Goal: Task Accomplishment & Management: Manage account settings

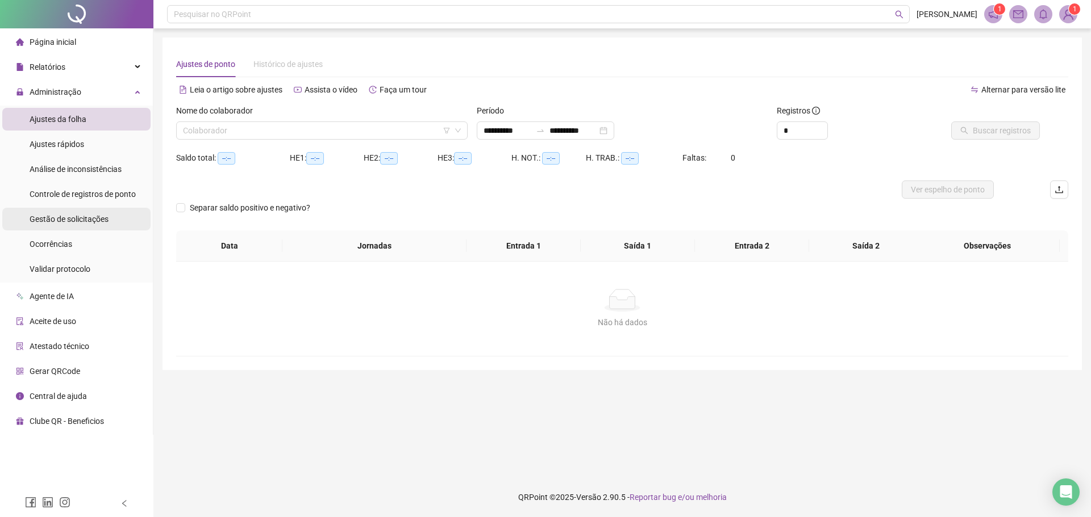
click at [101, 219] on span "Gestão de solicitações" at bounding box center [69, 219] width 79 height 9
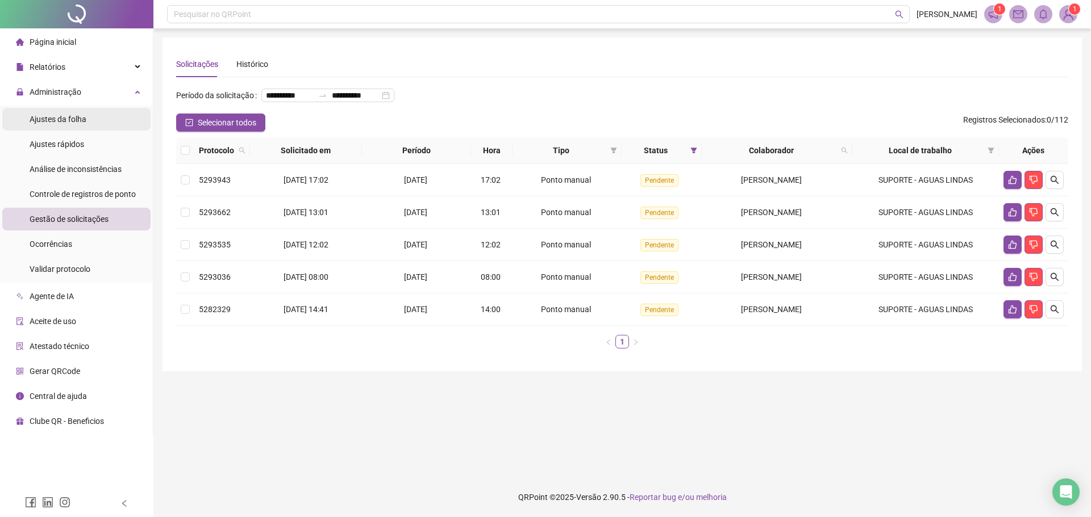
click at [76, 123] on span "Ajustes da folha" at bounding box center [58, 119] width 57 height 9
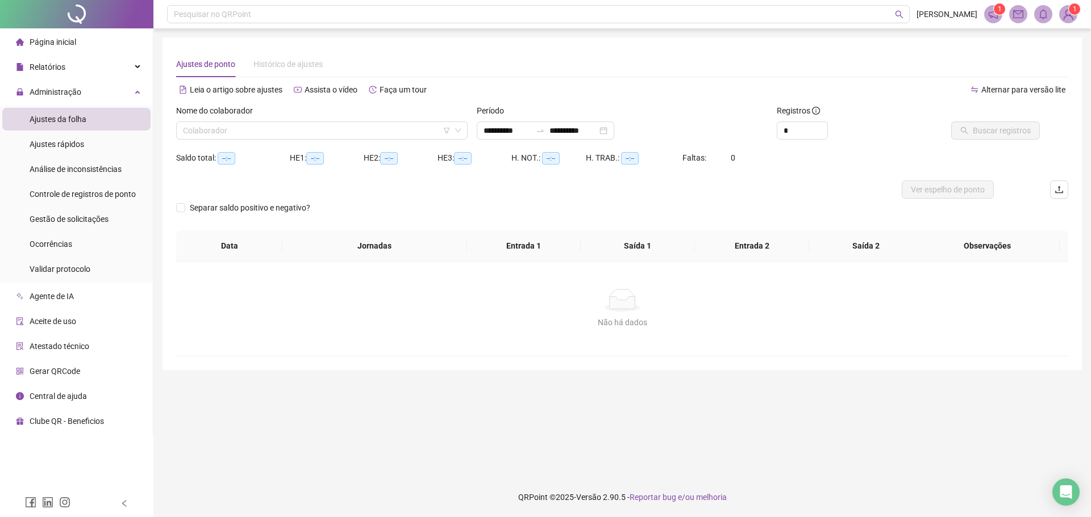
type input "**********"
click at [197, 131] on input "search" at bounding box center [317, 130] width 268 height 17
click at [425, 85] on div "Faça um tour" at bounding box center [398, 90] width 64 height 18
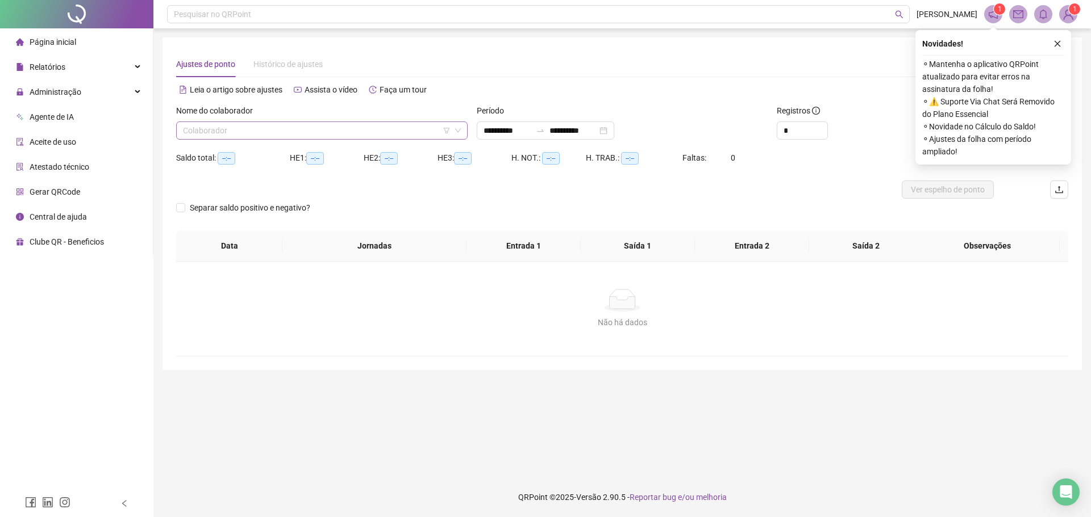
click at [269, 129] on input "search" at bounding box center [317, 130] width 268 height 17
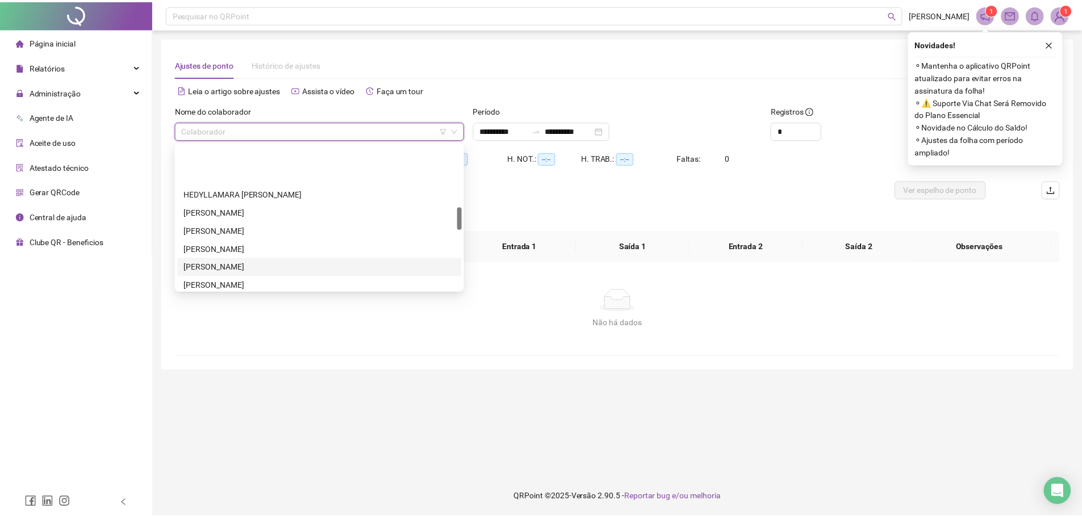
scroll to position [398, 0]
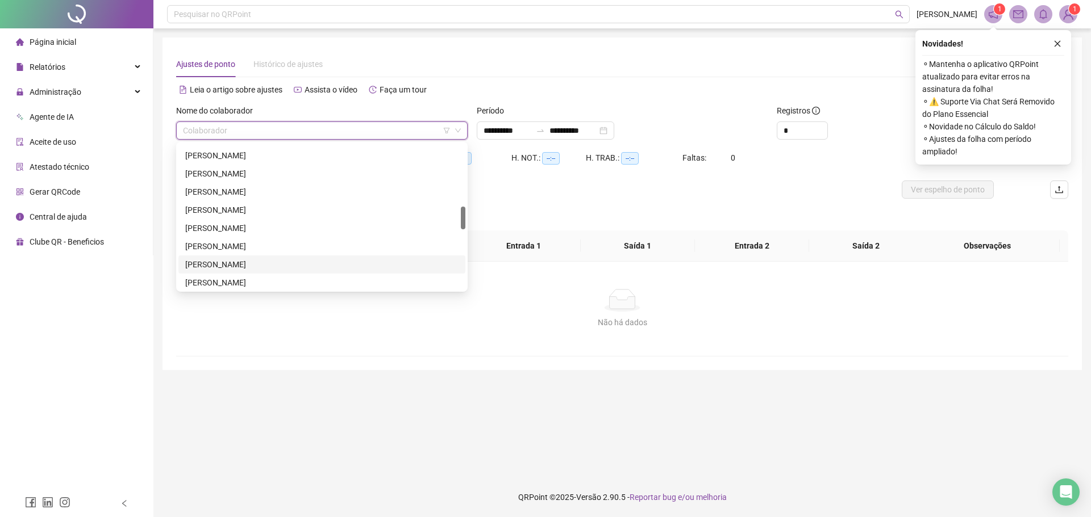
click at [236, 270] on div "JOSE GUILHERME RODRIGUES DOS SANTOS" at bounding box center [321, 264] width 273 height 12
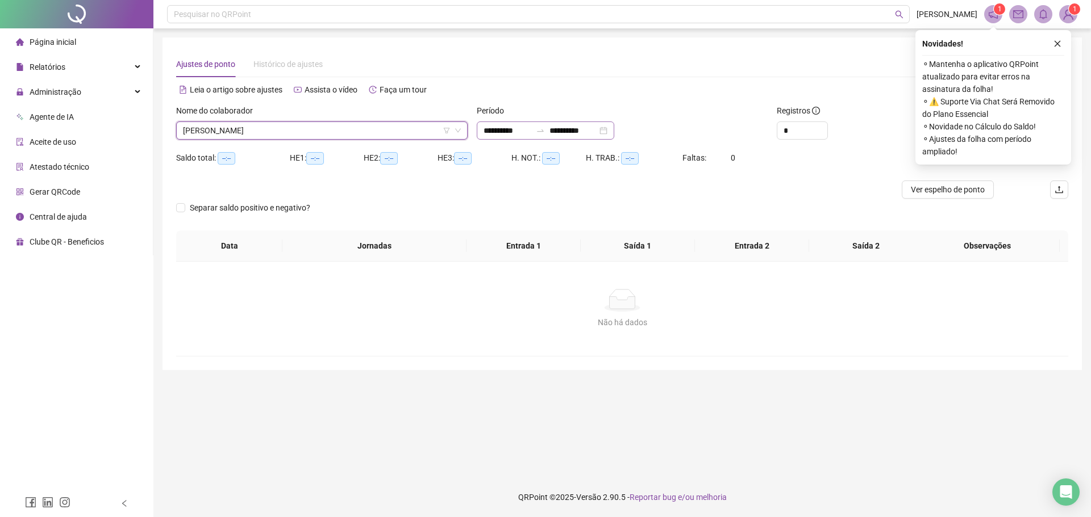
click at [489, 124] on div "**********" at bounding box center [545, 131] width 137 height 18
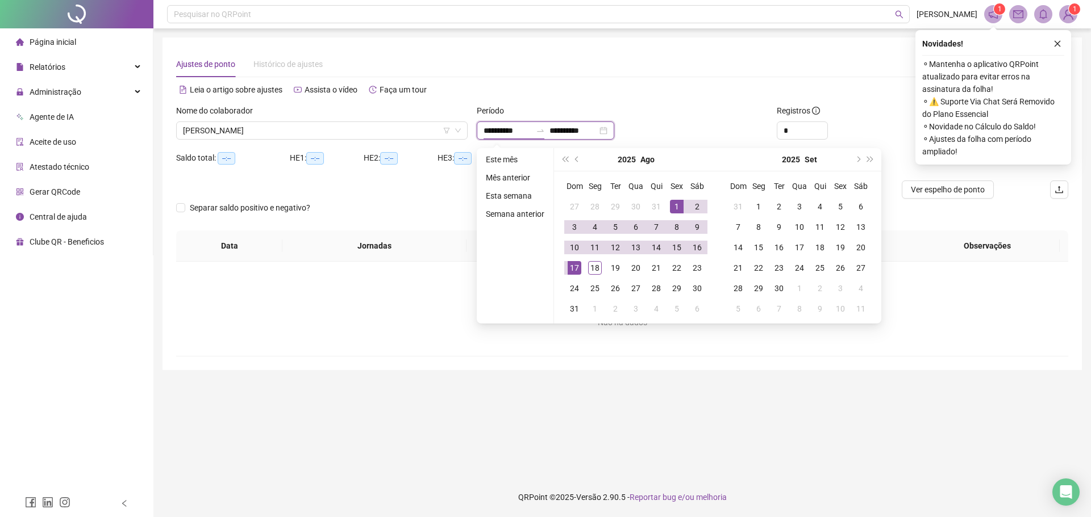
click at [492, 133] on input "**********" at bounding box center [507, 130] width 48 height 12
type input "**********"
drag, startPoint x: 574, startPoint y: 157, endPoint x: 616, endPoint y: 219, distance: 75.2
click at [574, 157] on button "prev-year" at bounding box center [577, 159] width 12 height 23
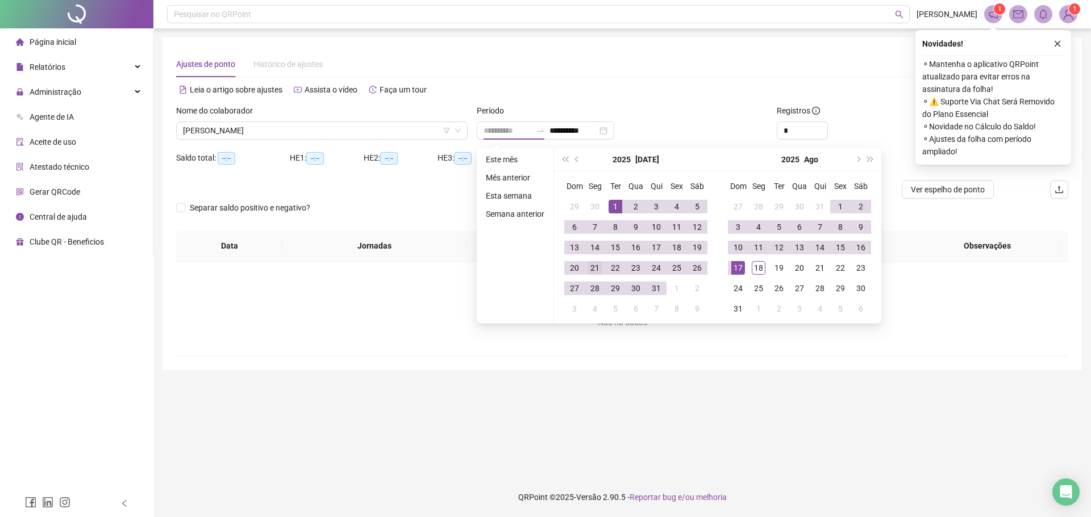
type input "**********"
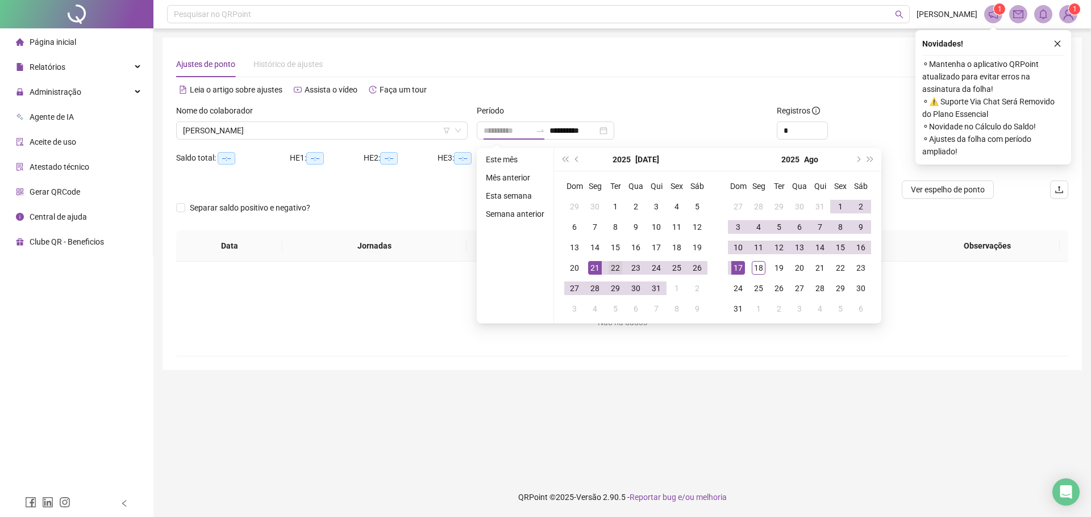
drag, startPoint x: 591, startPoint y: 272, endPoint x: 606, endPoint y: 268, distance: 15.3
click at [591, 271] on div "21" at bounding box center [595, 268] width 14 height 14
type input "**********"
click at [736, 266] on div "17" at bounding box center [738, 268] width 14 height 14
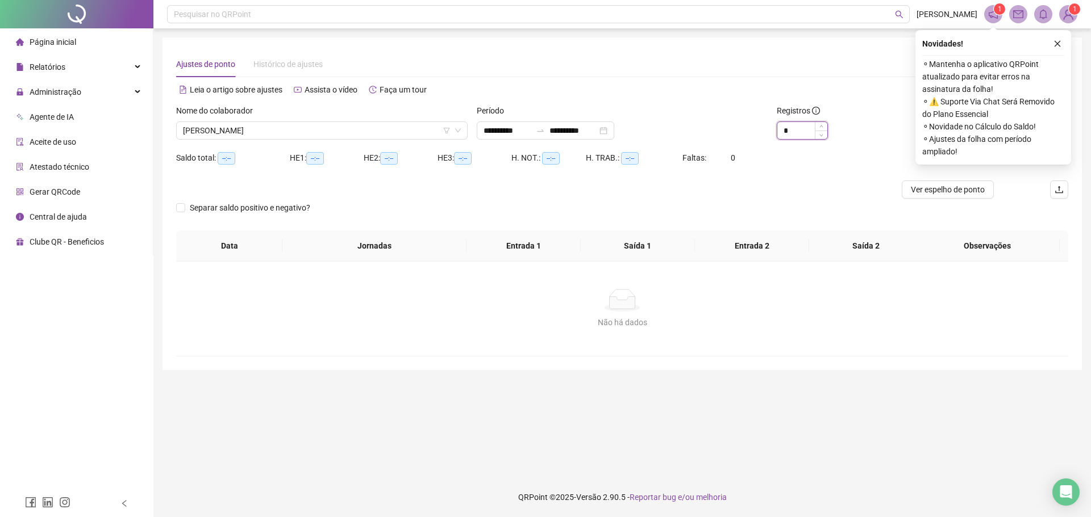
drag, startPoint x: 803, startPoint y: 136, endPoint x: 777, endPoint y: 136, distance: 26.7
click at [777, 136] on div "*" at bounding box center [802, 131] width 51 height 18
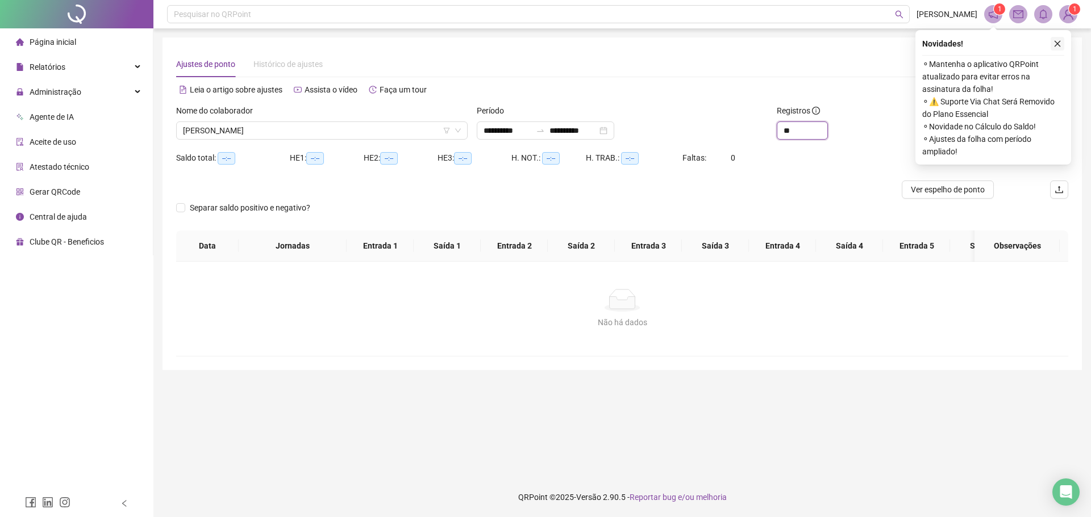
type input "**"
click at [1053, 46] on button "button" at bounding box center [1057, 44] width 14 height 14
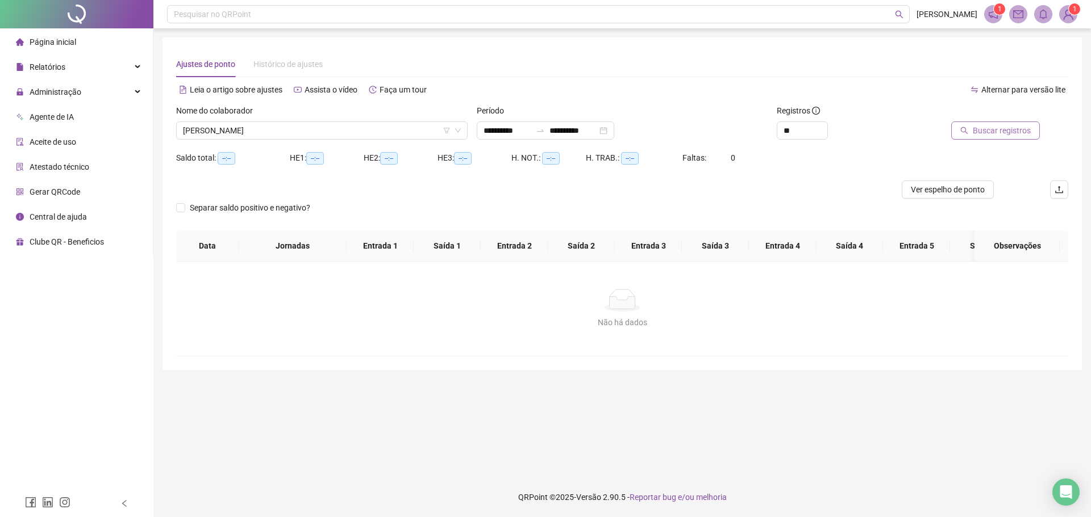
click at [992, 135] on span "Buscar registros" at bounding box center [1002, 130] width 58 height 12
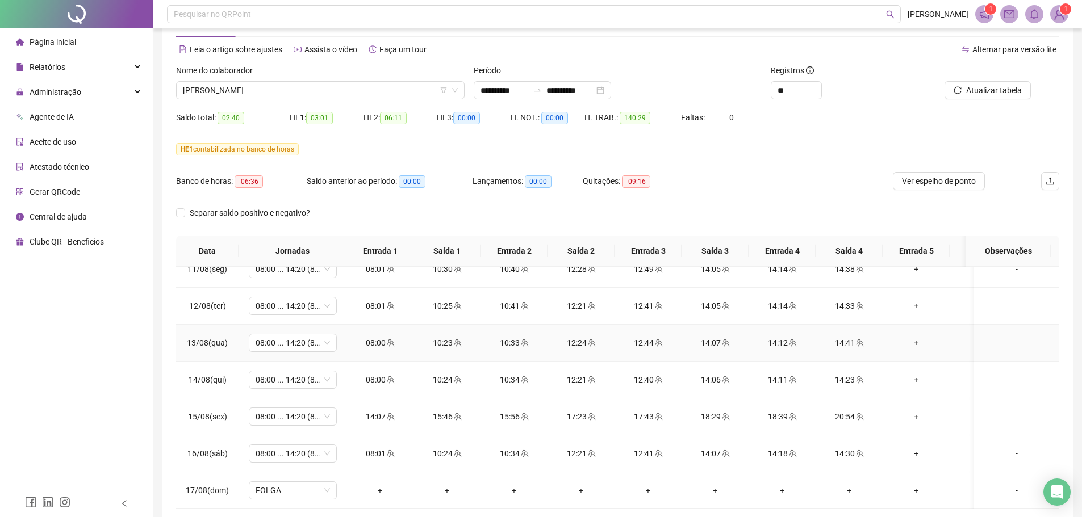
scroll to position [95, 0]
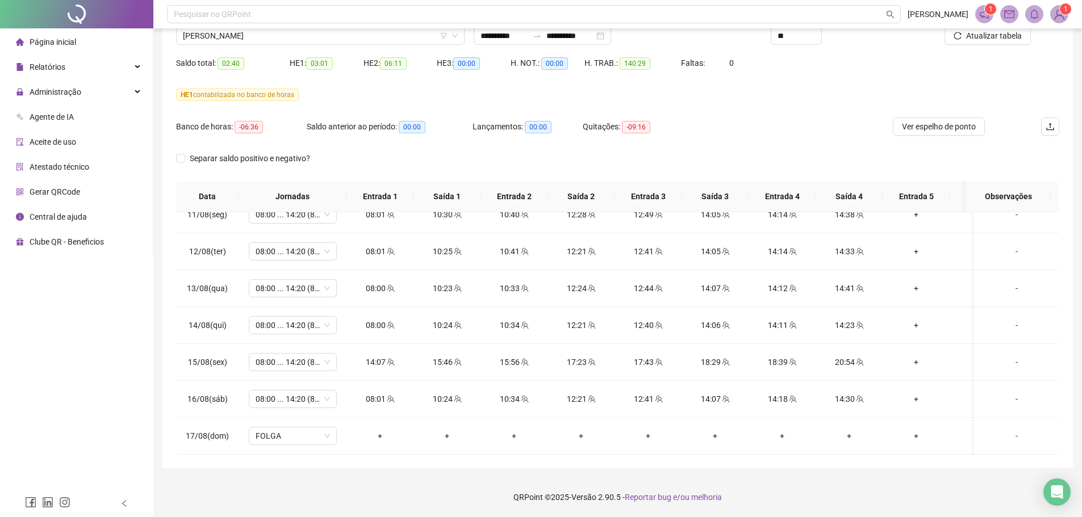
click at [78, 96] on span "Administração" at bounding box center [56, 91] width 52 height 9
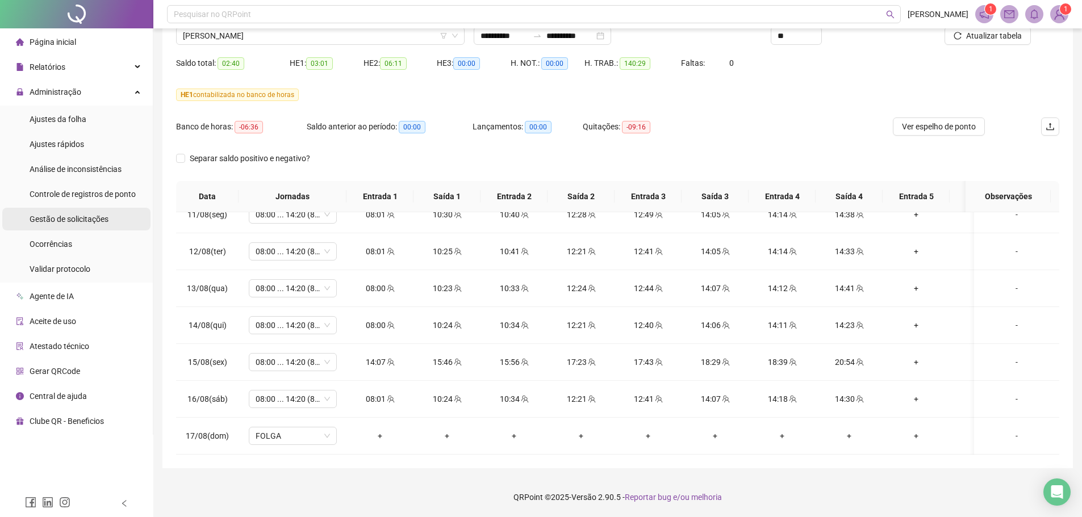
click at [88, 217] on span "Gestão de solicitações" at bounding box center [69, 219] width 79 height 9
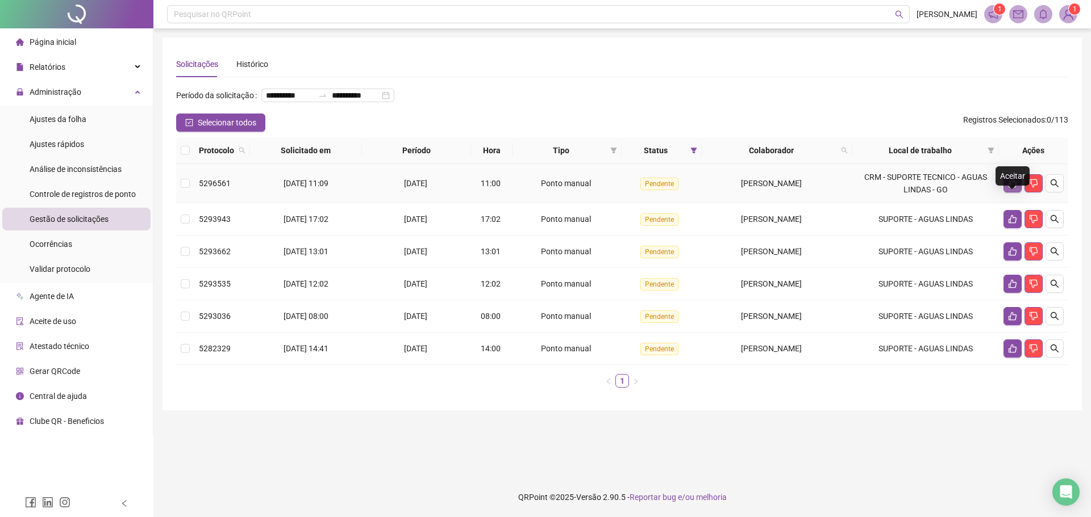
click at [1011, 188] on icon "like" at bounding box center [1012, 183] width 9 height 9
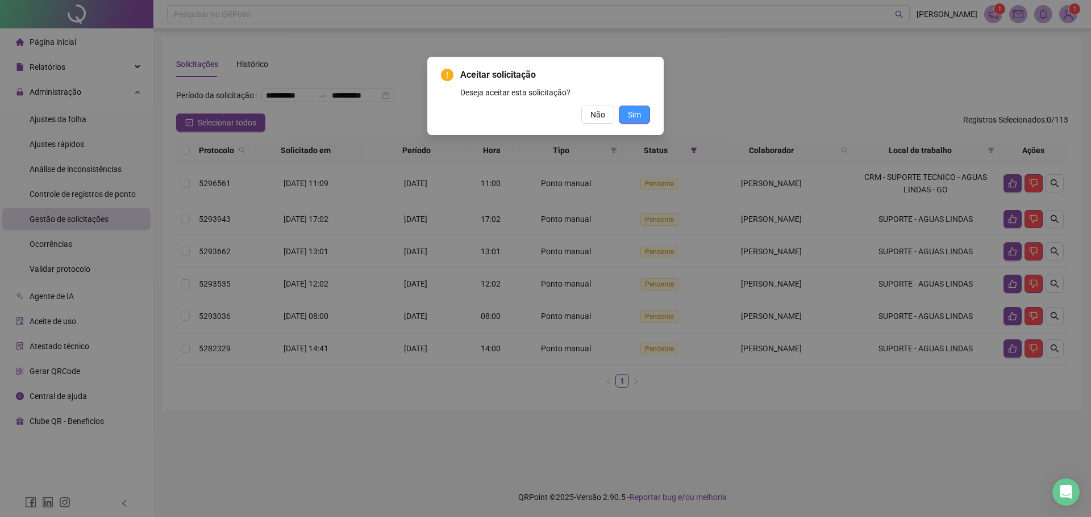
click at [628, 115] on span "Sim" at bounding box center [634, 114] width 13 height 12
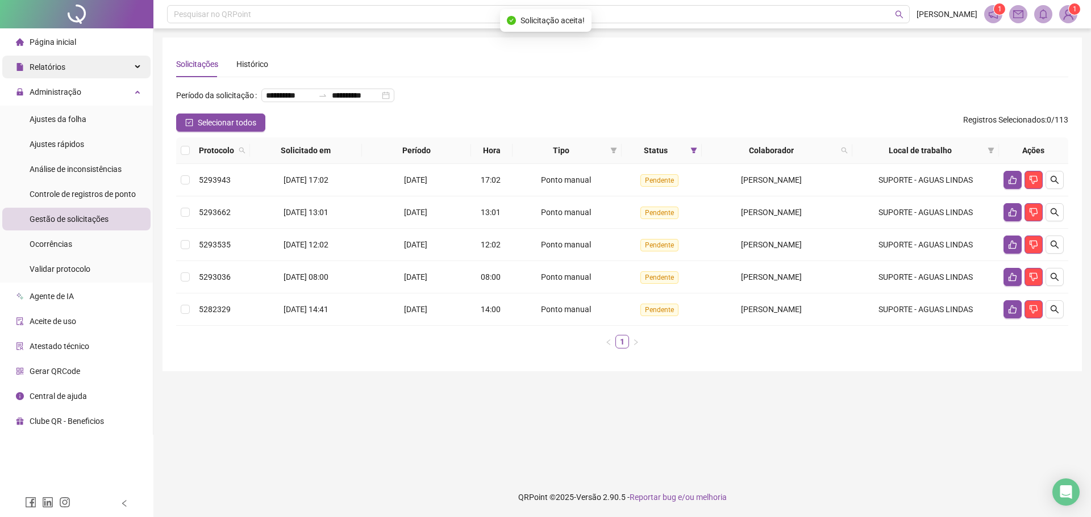
click at [52, 117] on span "Ajustes da folha" at bounding box center [58, 119] width 57 height 9
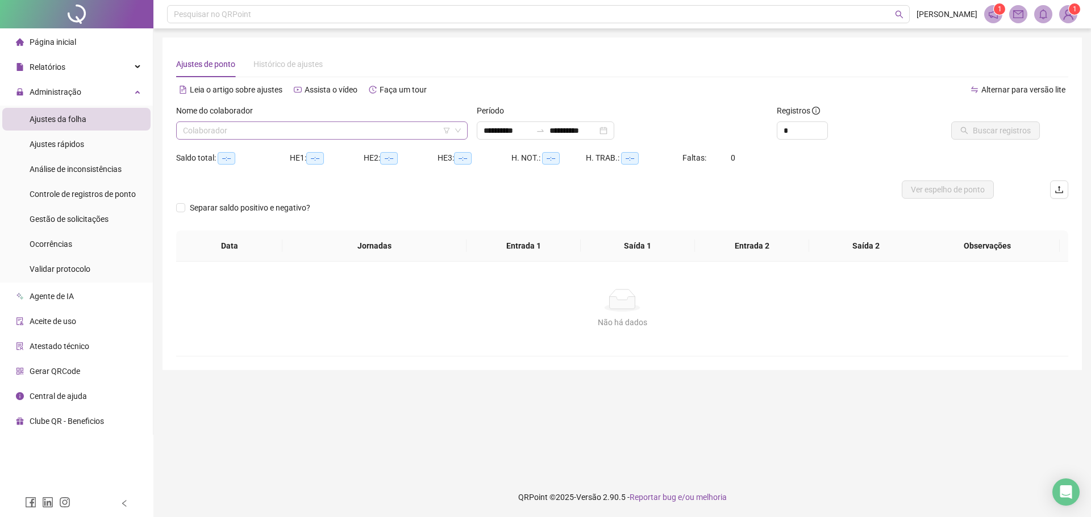
click at [219, 124] on input "search" at bounding box center [317, 130] width 268 height 17
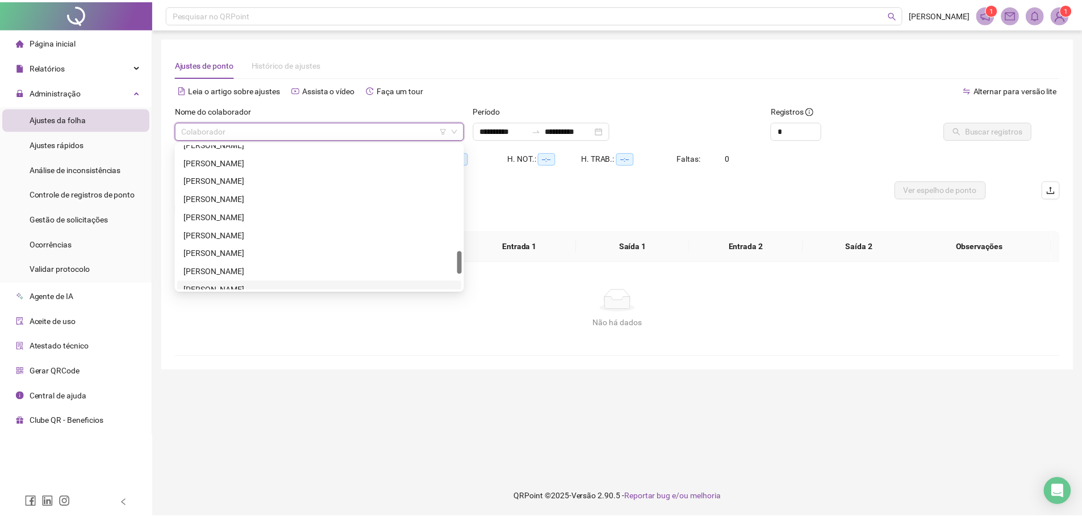
scroll to position [782, 0]
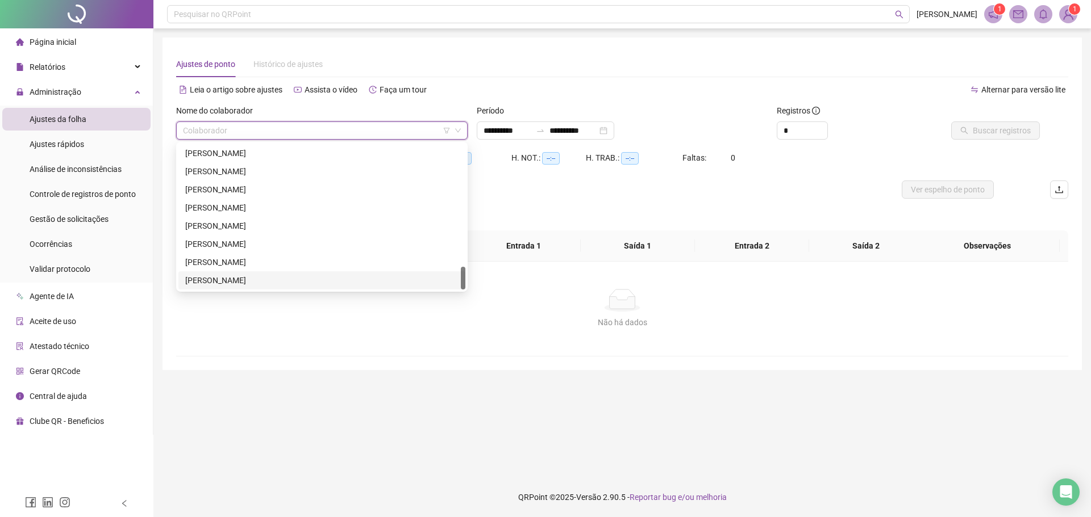
click at [233, 278] on div "WYLKER ALVES CRUZ" at bounding box center [321, 280] width 273 height 12
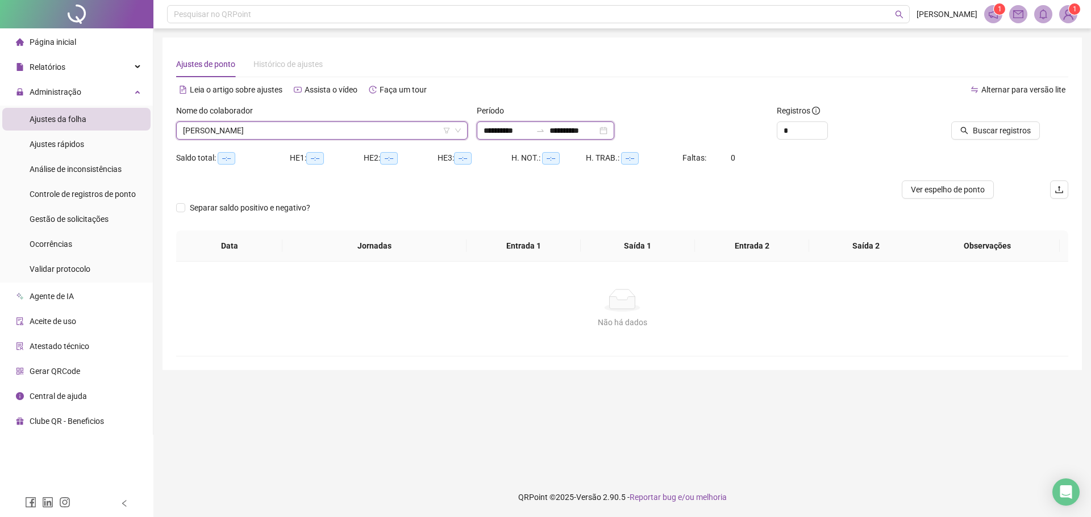
click at [491, 129] on input "**********" at bounding box center [507, 130] width 48 height 12
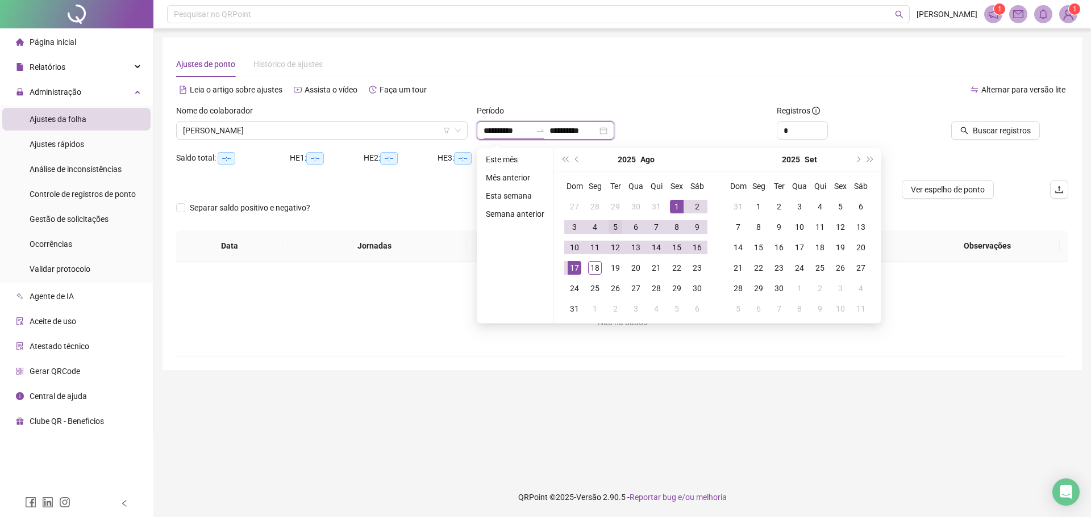
type input "**********"
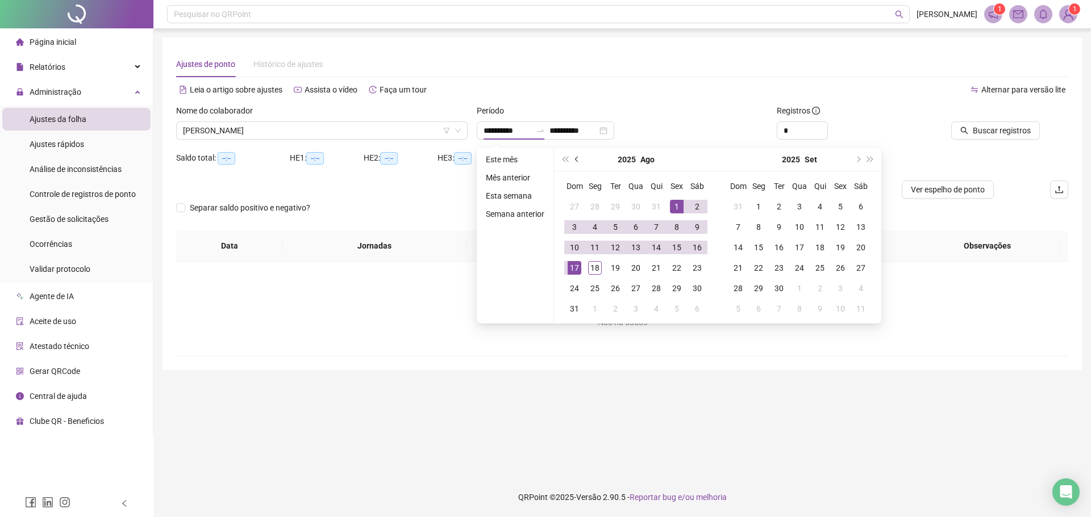
click at [576, 158] on span "prev-year" at bounding box center [578, 160] width 6 height 6
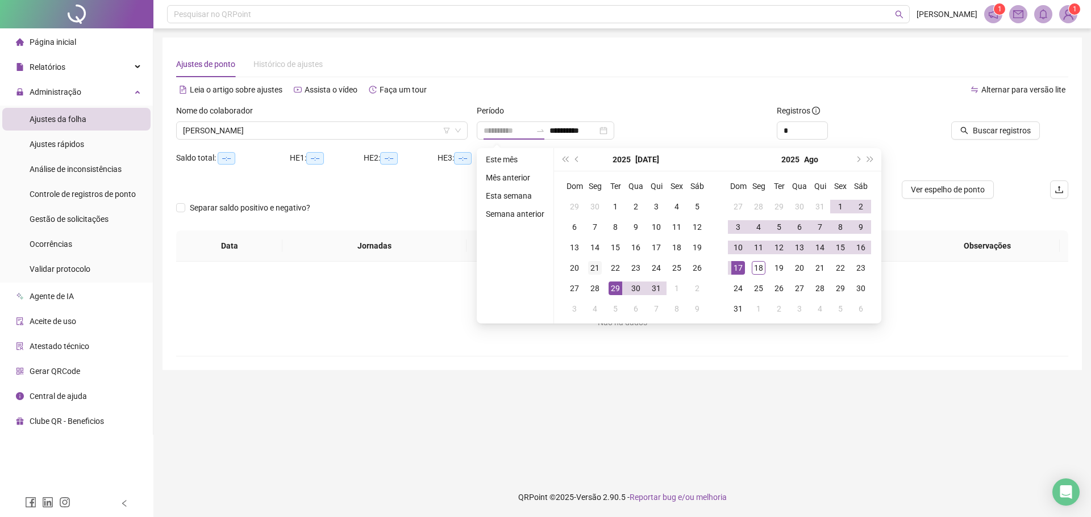
type input "**********"
click at [594, 268] on div "21" at bounding box center [595, 268] width 14 height 14
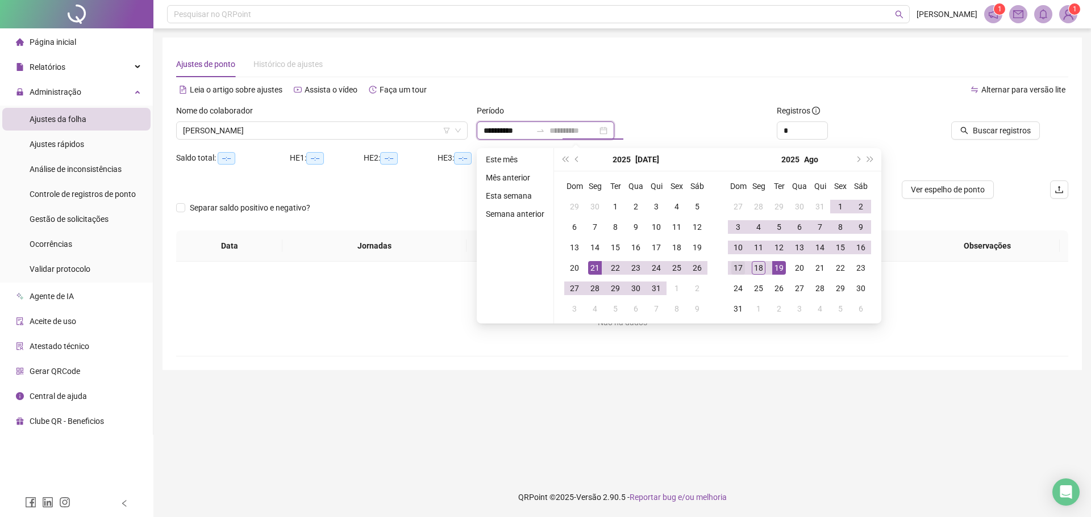
type input "**********"
click at [736, 268] on div "17" at bounding box center [738, 268] width 14 height 14
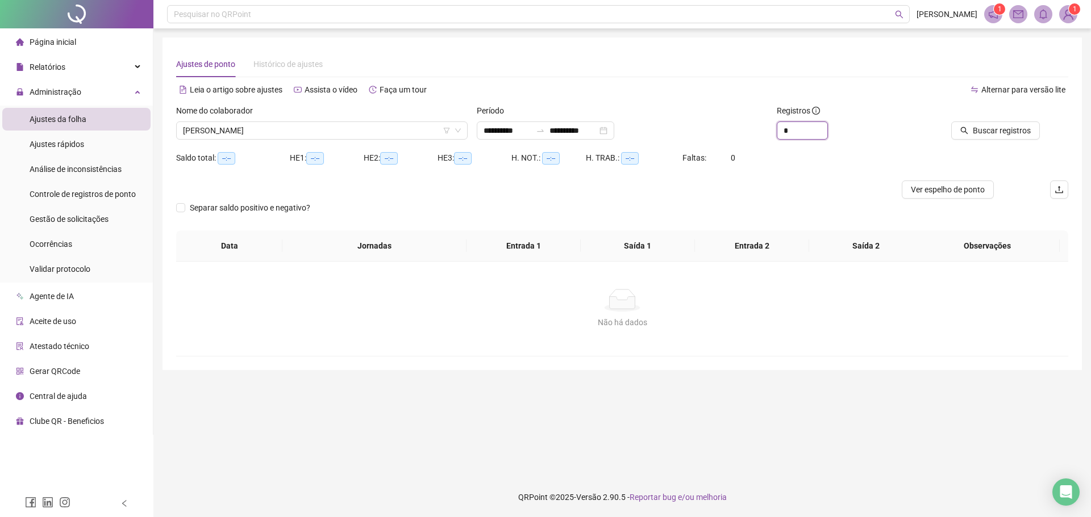
drag, startPoint x: 748, startPoint y: 135, endPoint x: 738, endPoint y: 136, distance: 10.3
click at [738, 136] on div "**********" at bounding box center [622, 127] width 901 height 44
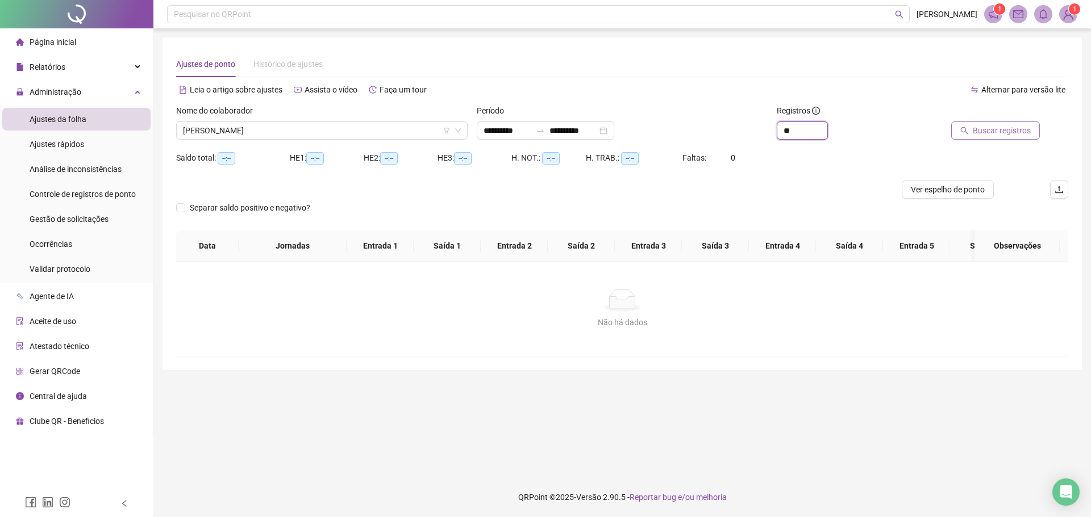
type input "**"
click at [992, 134] on span "Buscar registros" at bounding box center [1002, 130] width 58 height 12
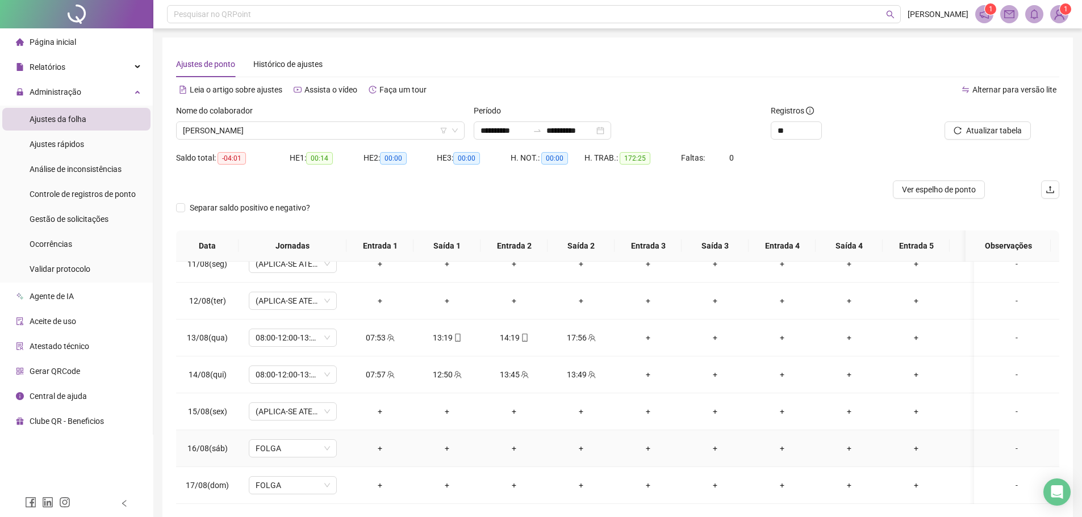
scroll to position [49, 0]
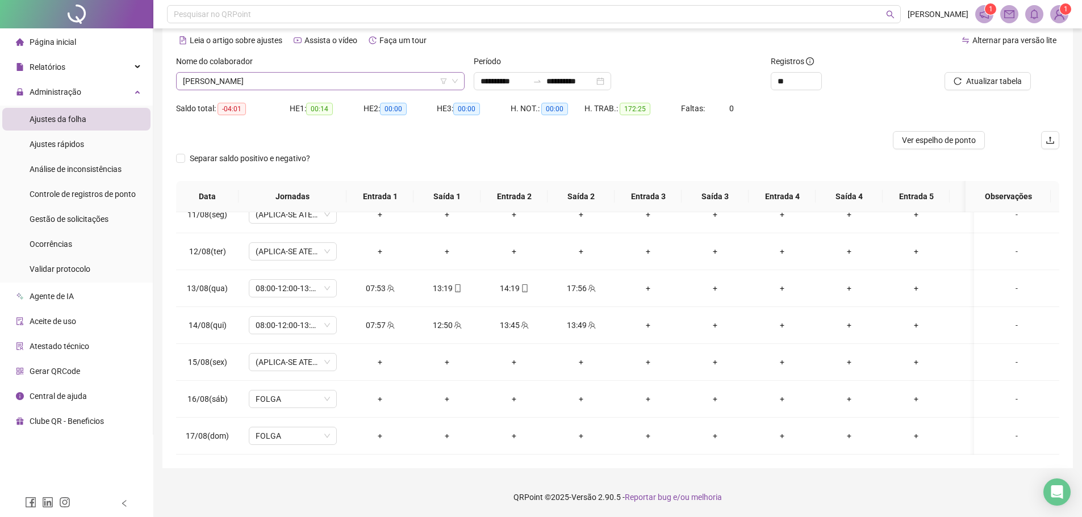
click at [301, 80] on span "WYLKER ALVES CRUZ" at bounding box center [320, 81] width 275 height 17
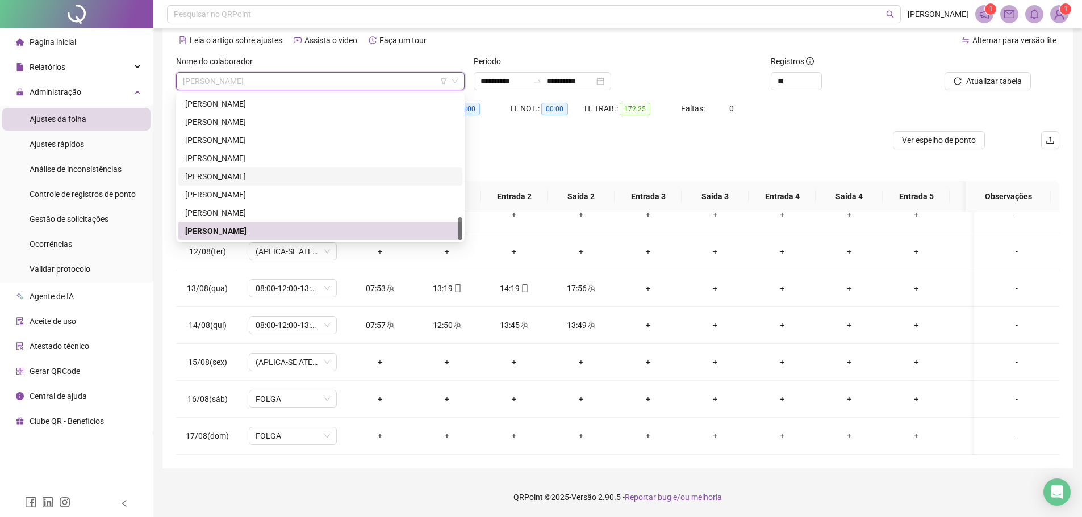
click at [233, 156] on div "RUANA FIRMINO DE AMORIM DA SILVA" at bounding box center [320, 158] width 270 height 12
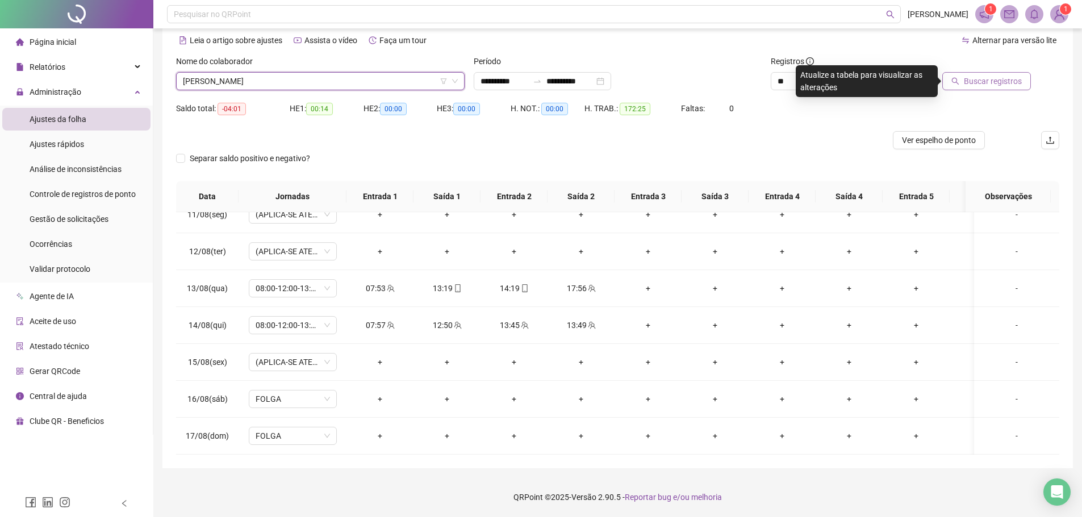
click at [987, 80] on span "Buscar registros" at bounding box center [993, 81] width 58 height 12
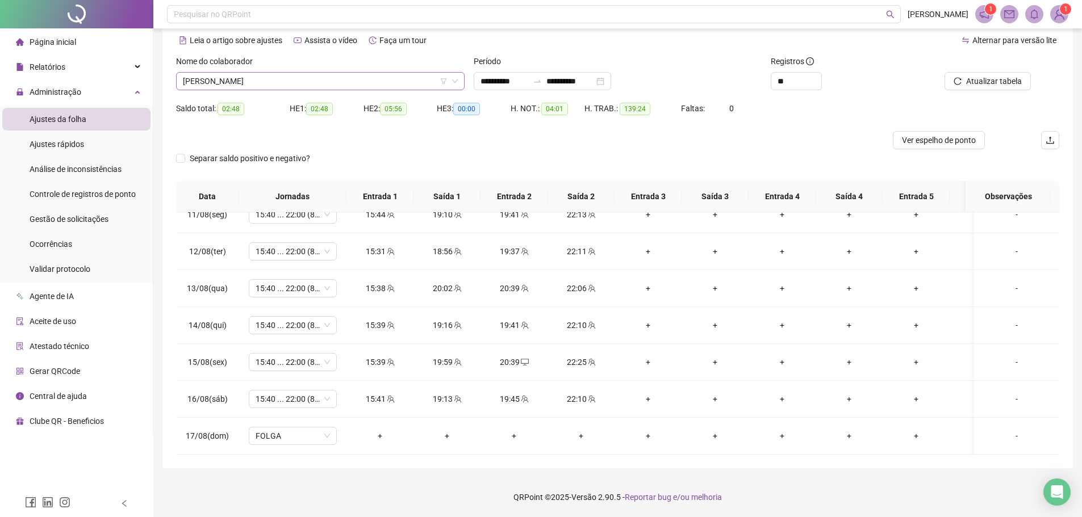
click at [310, 82] on span "RUANA FIRMINO DE AMORIM DA SILVA" at bounding box center [320, 81] width 275 height 17
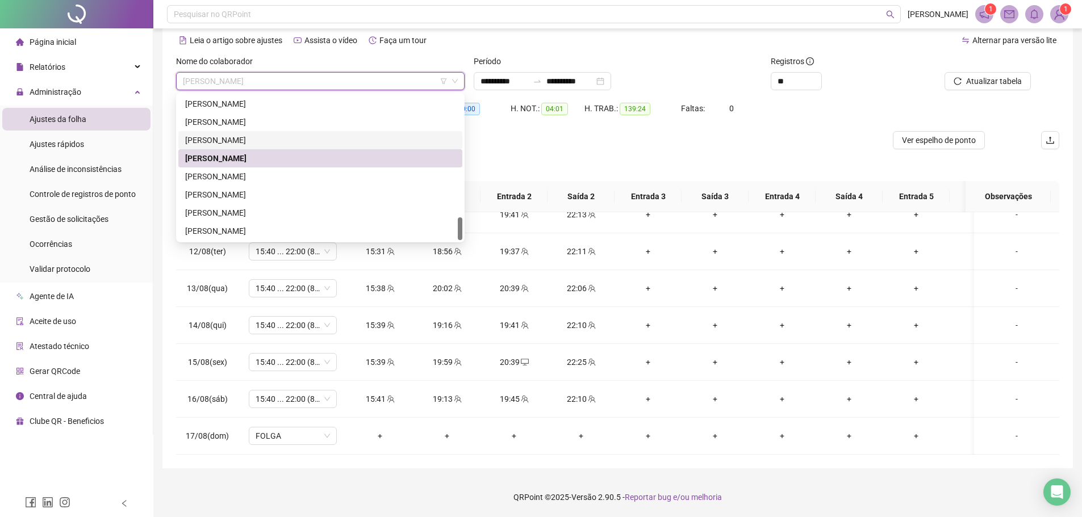
click at [266, 133] on div "RODRIGO DE JESUS PINTO" at bounding box center [320, 140] width 284 height 18
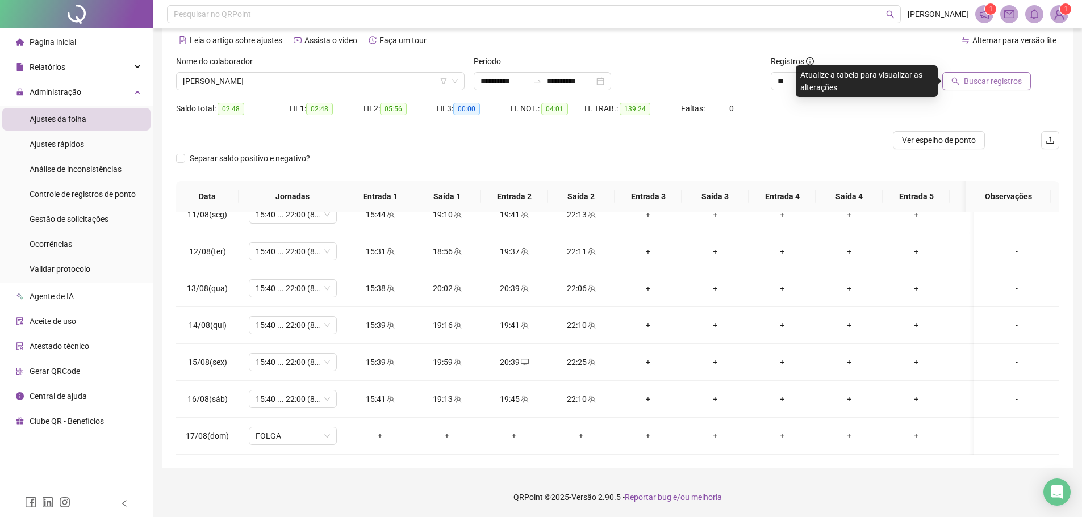
click at [1001, 74] on button "Buscar registros" at bounding box center [986, 81] width 89 height 18
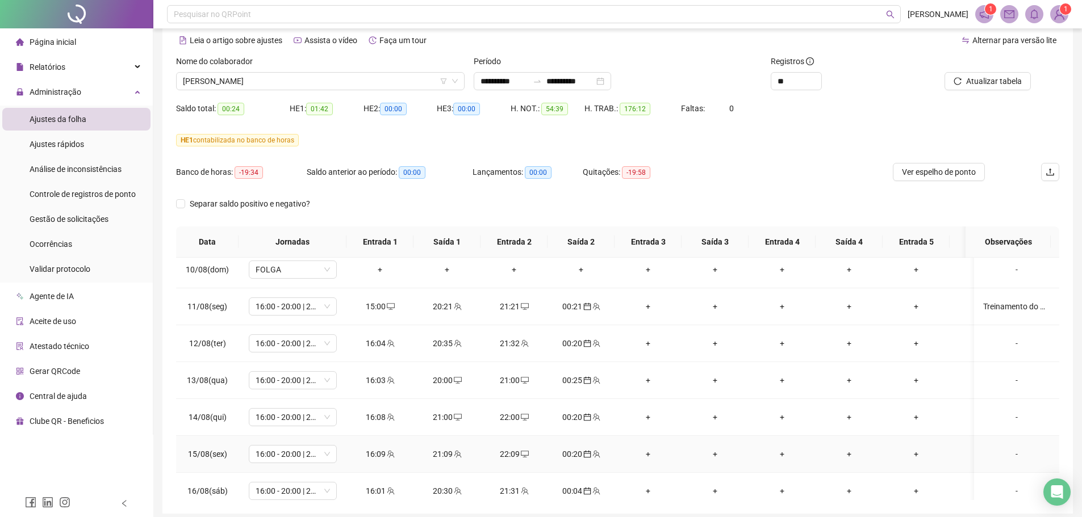
scroll to position [743, 0]
click at [525, 308] on icon "desktop" at bounding box center [525, 308] width 8 height 8
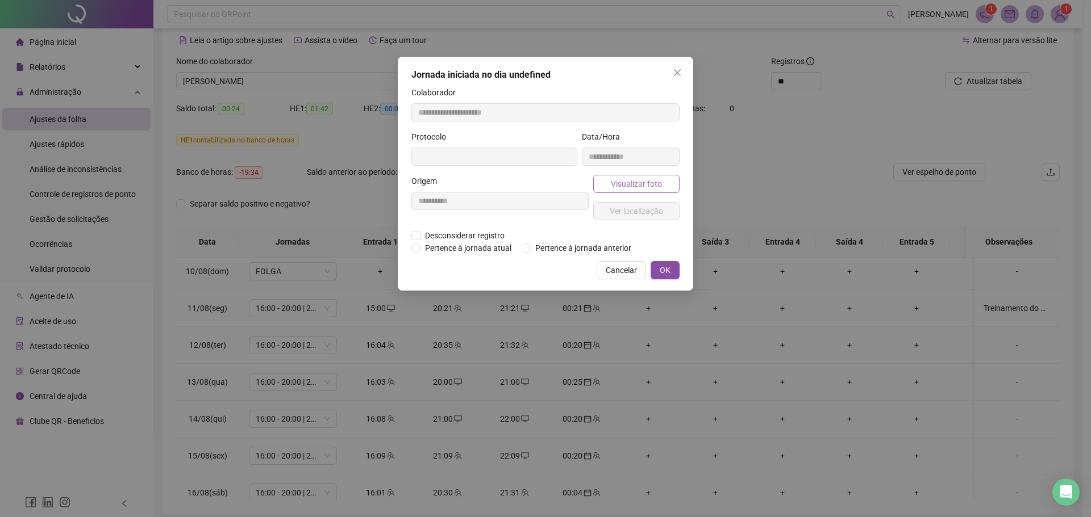
click at [627, 184] on span "Visualizar foto" at bounding box center [636, 184] width 51 height 12
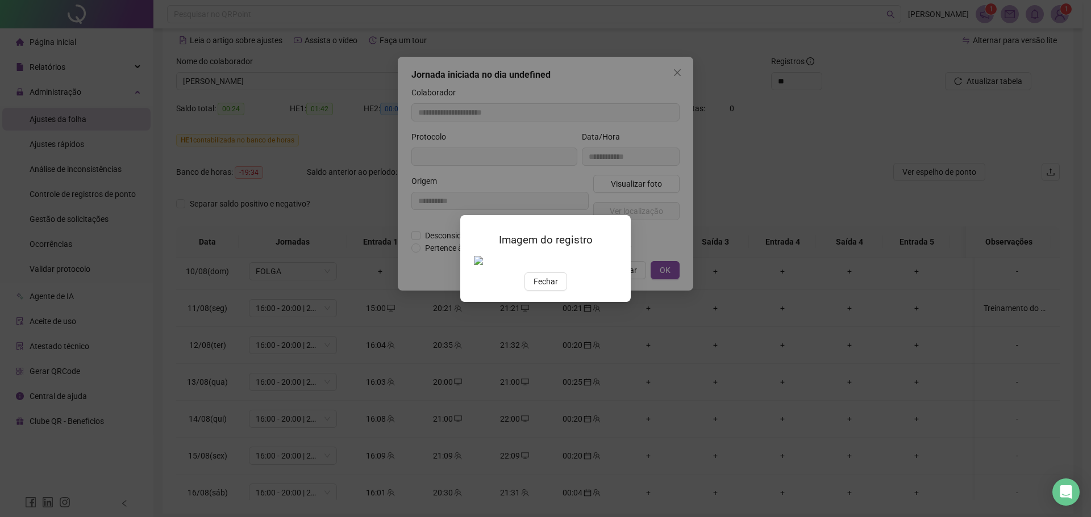
type input "**********"
click at [543, 287] on span "Fechar" at bounding box center [545, 282] width 24 height 12
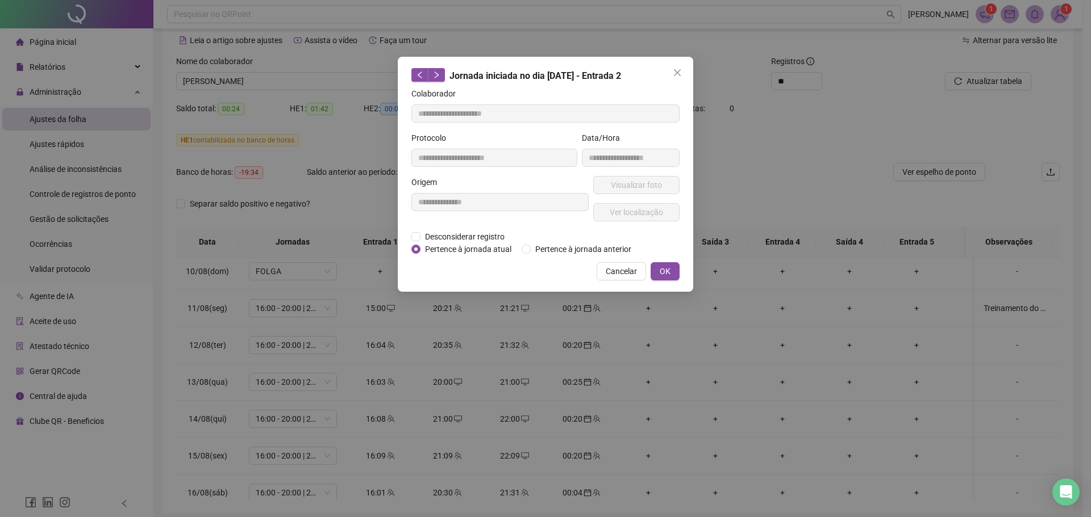
click at [671, 70] on span "Close" at bounding box center [677, 72] width 18 height 9
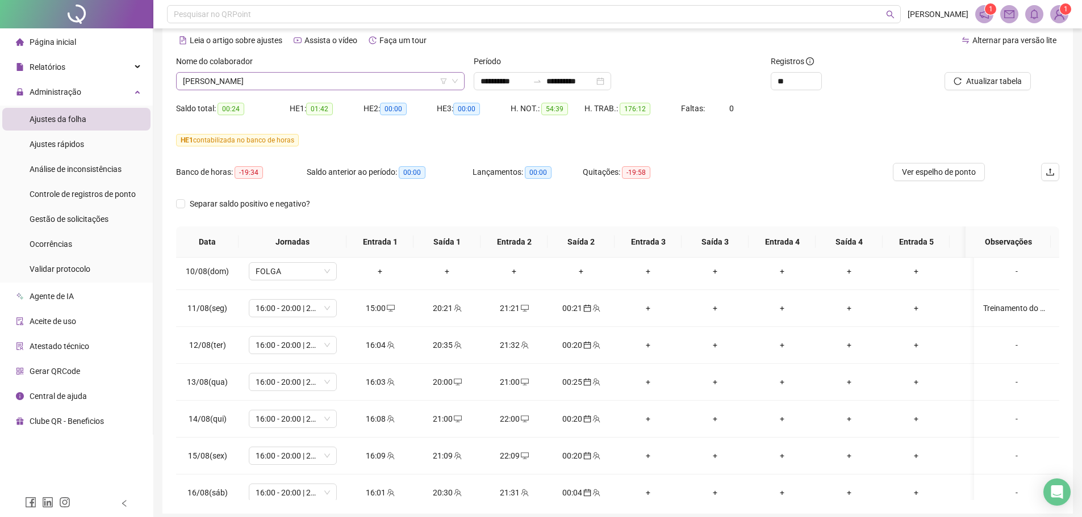
click at [291, 76] on span "RODRIGO DE JESUS PINTO" at bounding box center [320, 81] width 275 height 17
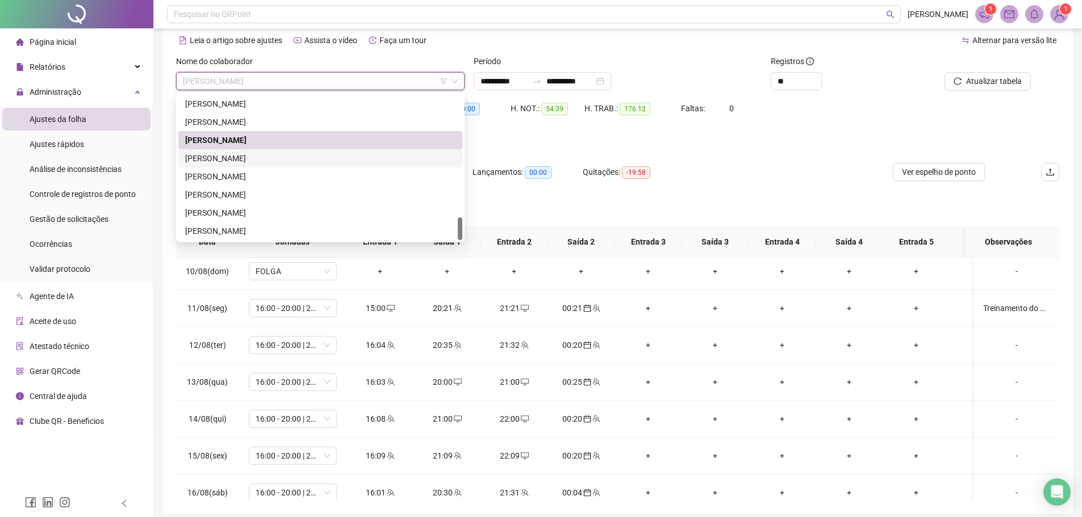
click at [608, 138] on div "HE 1 contabilizada no banco de horas" at bounding box center [617, 140] width 883 height 12
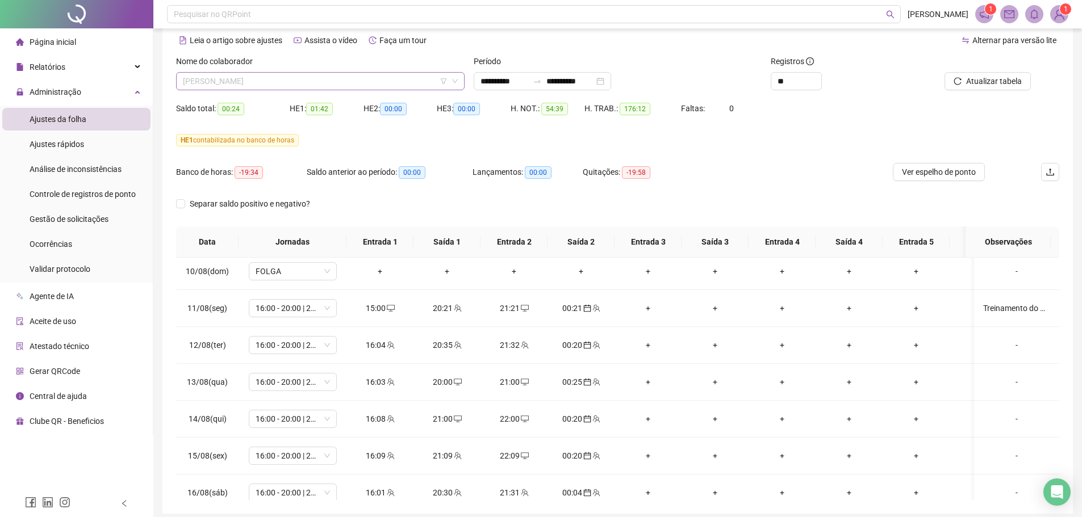
click at [253, 82] on span "RODRIGO DE JESUS PINTO" at bounding box center [320, 81] width 275 height 17
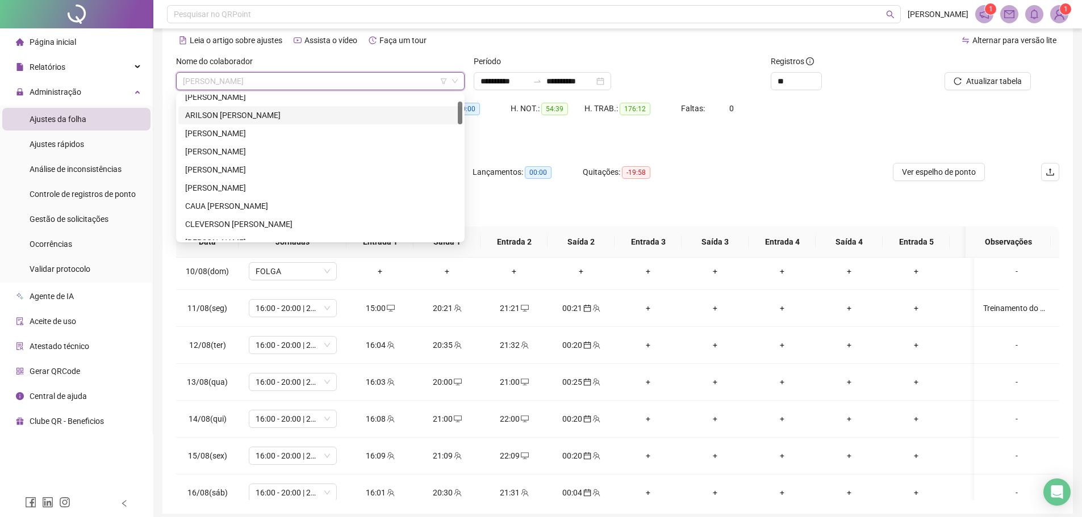
scroll to position [0, 0]
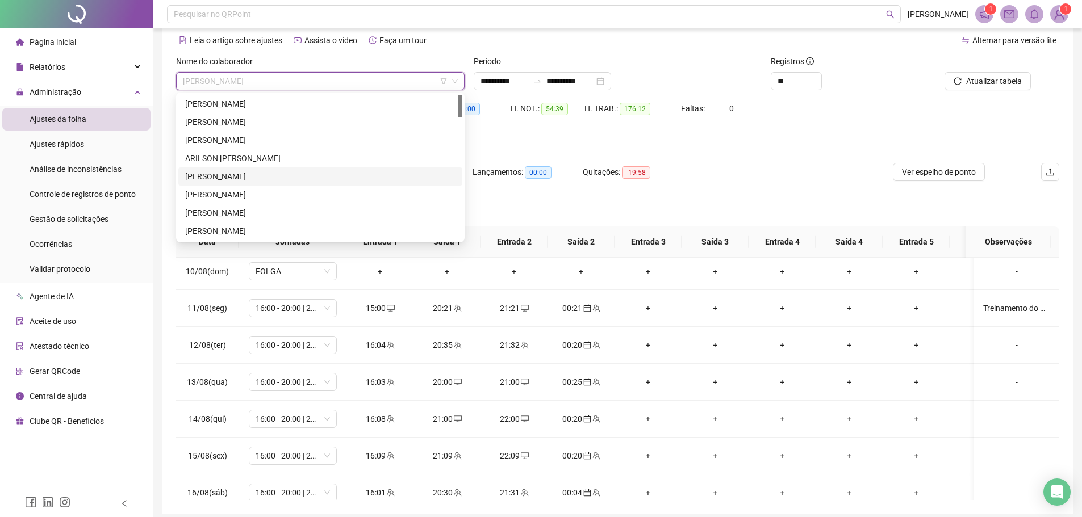
click at [257, 177] on div "[PERSON_NAME]" at bounding box center [320, 176] width 270 height 12
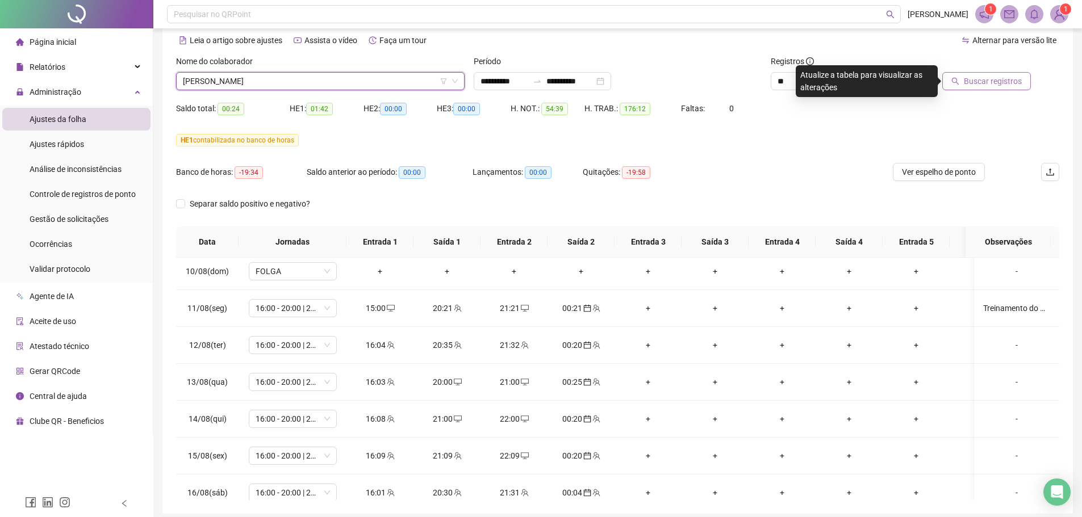
click at [1003, 82] on span "Buscar registros" at bounding box center [993, 81] width 58 height 12
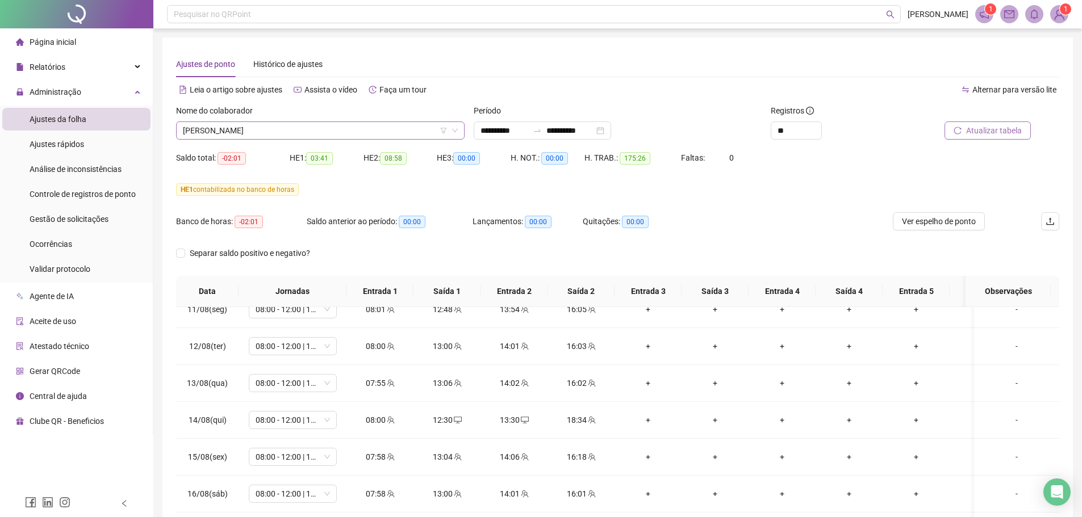
click at [271, 127] on span "[PERSON_NAME]" at bounding box center [320, 130] width 275 height 17
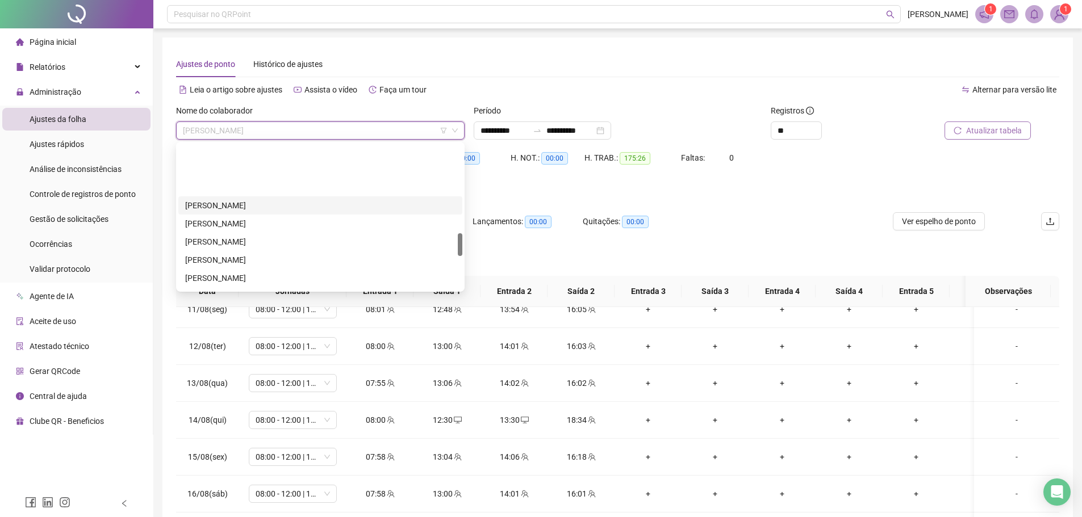
scroll to position [568, 0]
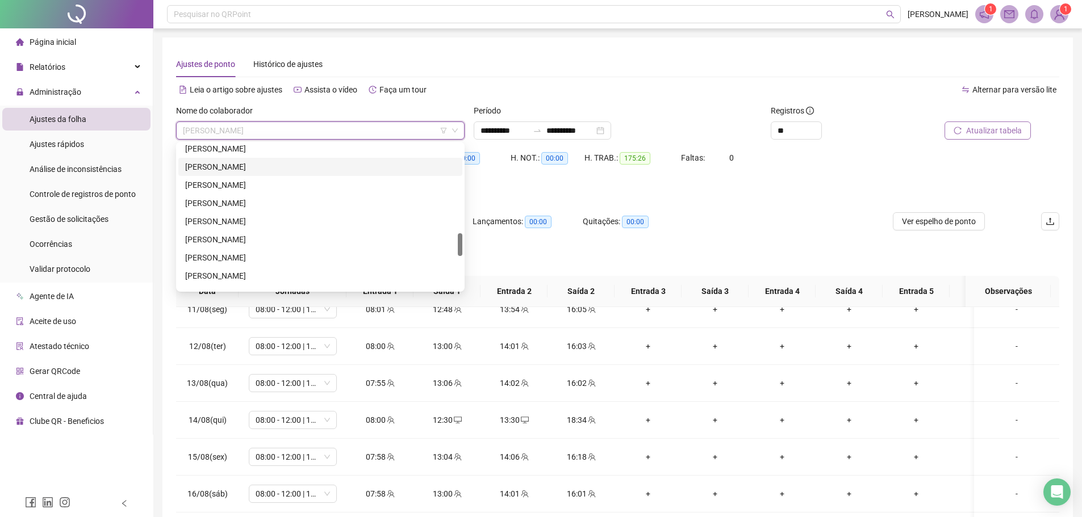
click at [229, 147] on div "LARA MARIA CARVALHO MAGALHAES DA SILVA" at bounding box center [320, 149] width 270 height 12
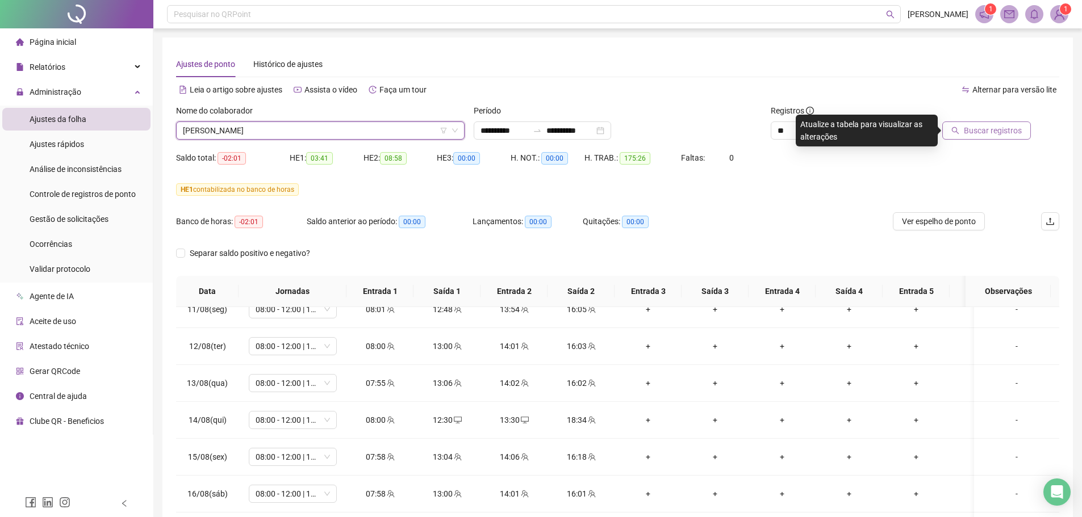
click at [958, 131] on icon "search" at bounding box center [955, 131] width 8 height 8
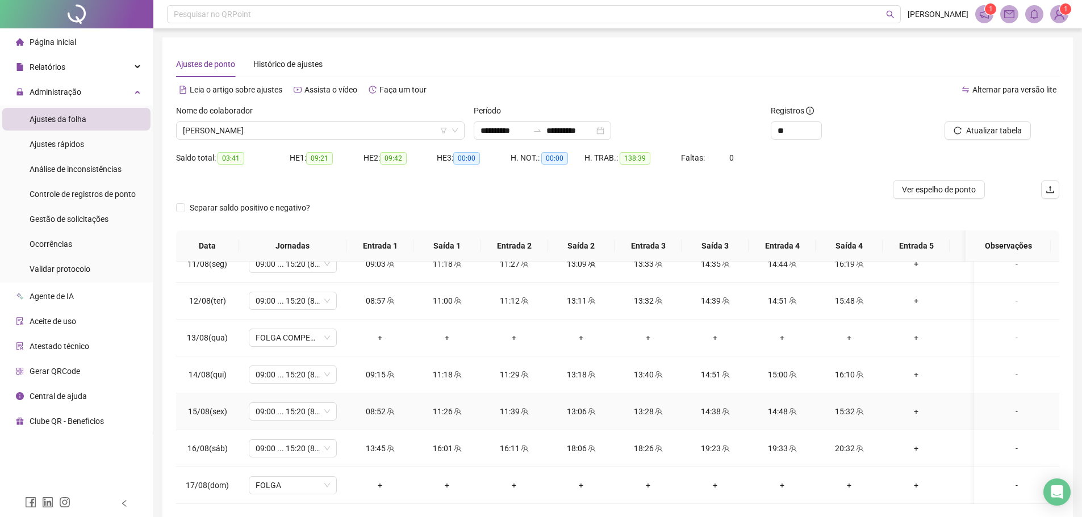
scroll to position [49, 0]
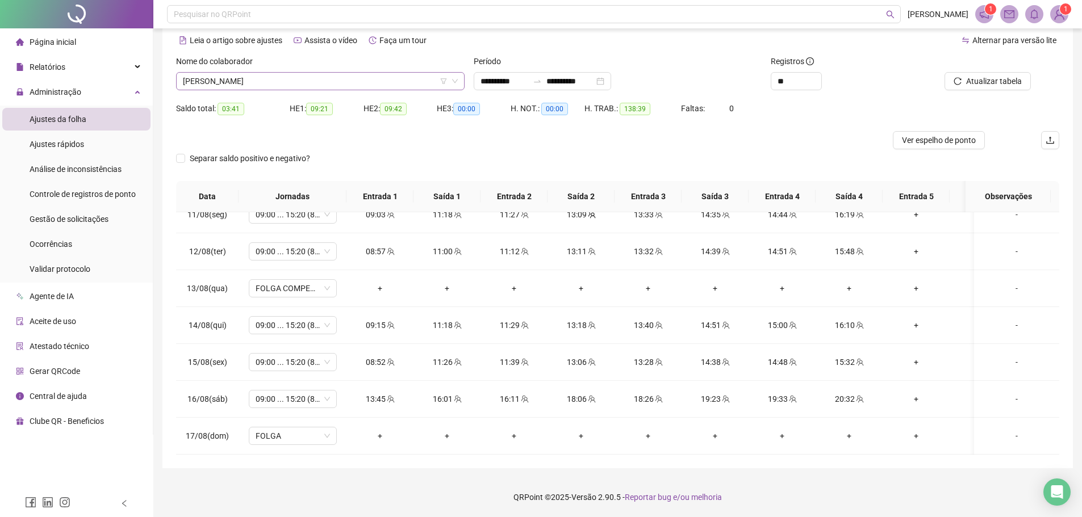
click at [256, 81] on span "LARA MARIA CARVALHO MAGALHAES DA SILVA" at bounding box center [320, 81] width 275 height 17
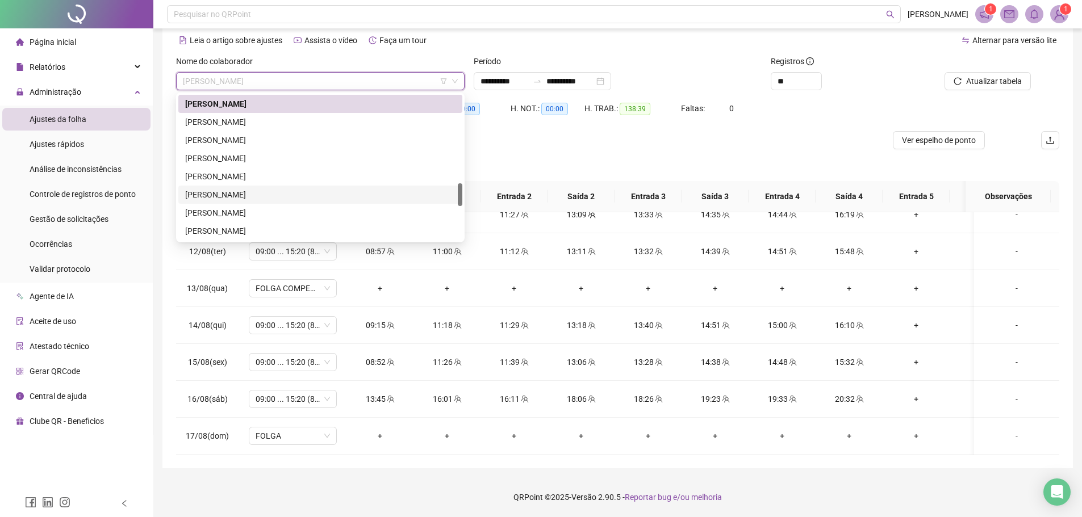
scroll to position [450, 0]
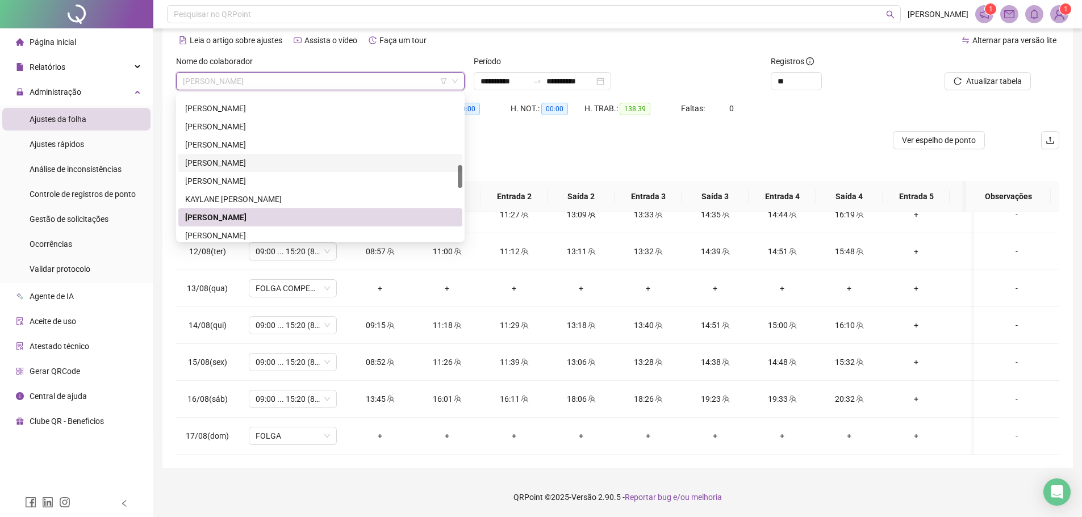
click at [262, 157] on div "JOSE GUILHERME RODRIGUES DOS SANTOS" at bounding box center [320, 163] width 270 height 12
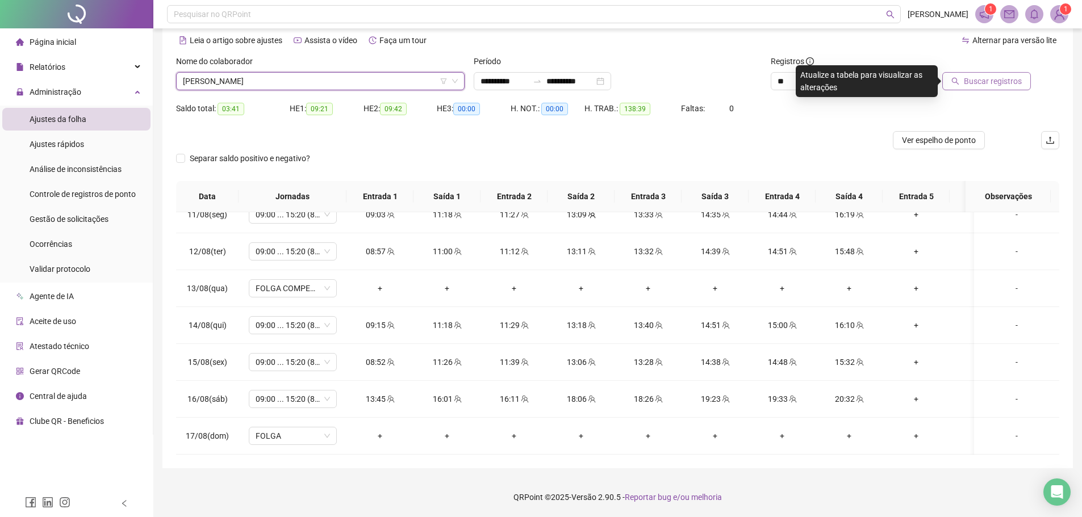
click at [953, 78] on button "Buscar registros" at bounding box center [986, 81] width 89 height 18
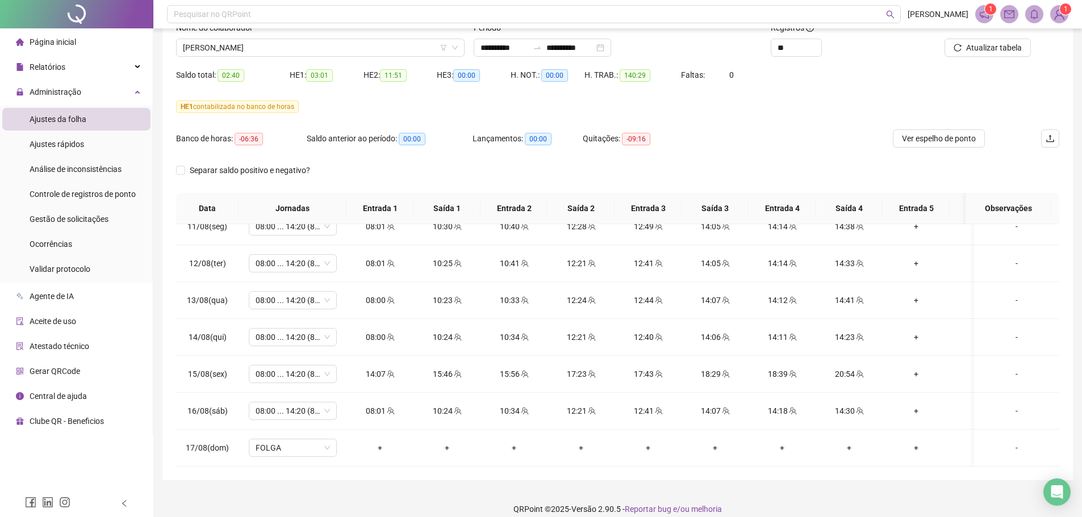
scroll to position [95, 0]
